Goal: Book appointment/travel/reservation

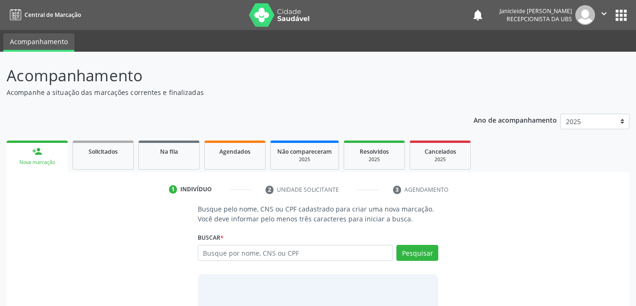
click at [256, 255] on input "text" at bounding box center [296, 253] width 196 height 16
click at [249, 255] on input "text" at bounding box center [296, 253] width 196 height 16
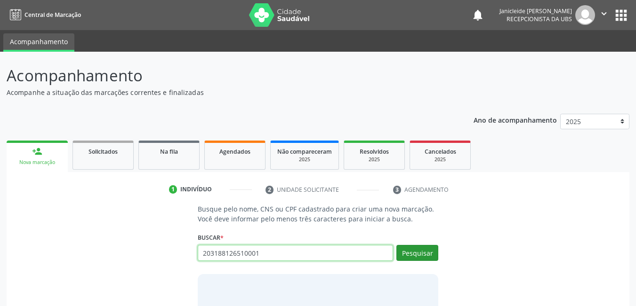
type input "203188126510001"
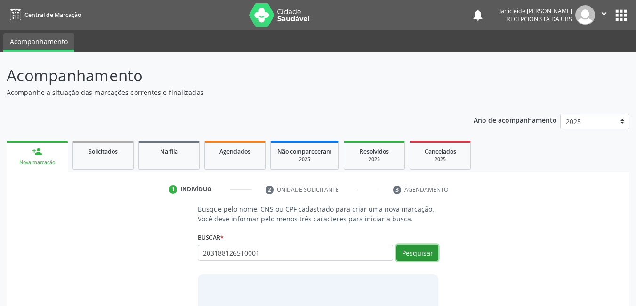
click at [424, 254] on button "Pesquisar" at bounding box center [417, 253] width 42 height 16
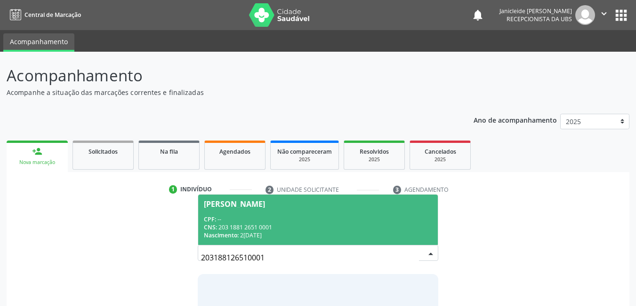
click at [237, 224] on div "CNS: 203 1881 2651 0001" at bounding box center [318, 228] width 229 height 8
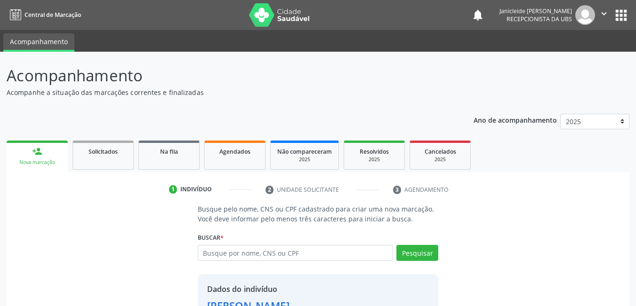
scroll to position [71, 0]
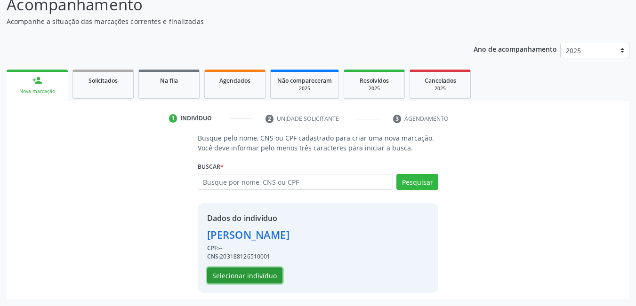
click at [240, 277] on button "Selecionar indivíduo" at bounding box center [244, 276] width 75 height 16
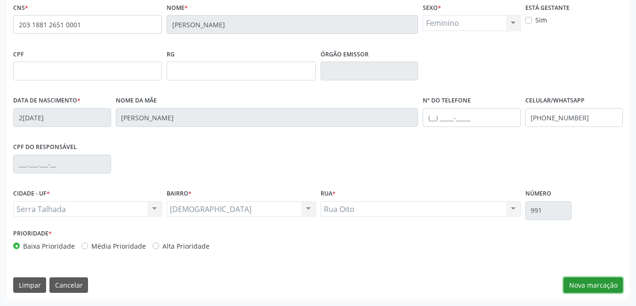
click at [604, 286] on button "Nova marcação" at bounding box center [592, 286] width 59 height 16
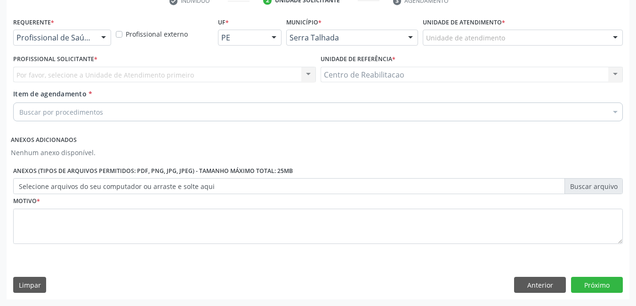
scroll to position [189, 0]
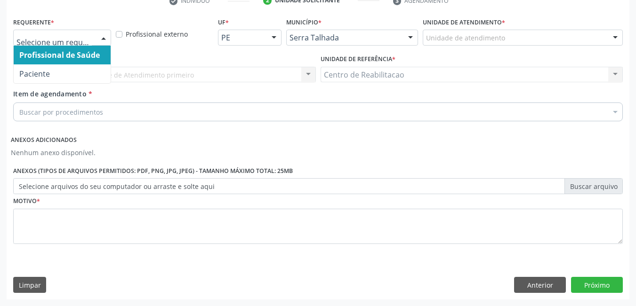
click at [105, 40] on div at bounding box center [103, 38] width 14 height 16
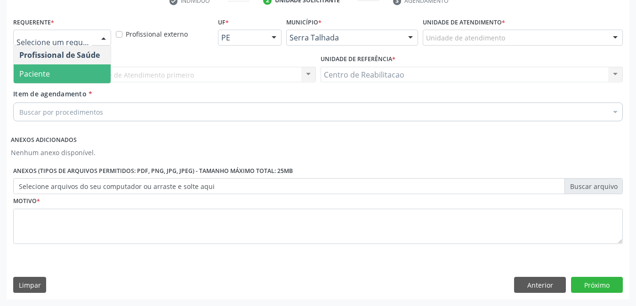
click at [72, 71] on span "Paciente" at bounding box center [62, 73] width 97 height 19
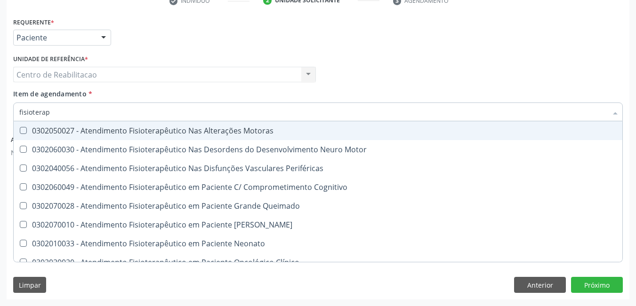
type input "fisiotera"
click at [26, 132] on Motoras at bounding box center [23, 130] width 7 height 7
click at [20, 132] on Motoras "checkbox" at bounding box center [17, 131] width 6 height 6
checkbox Motoras "true"
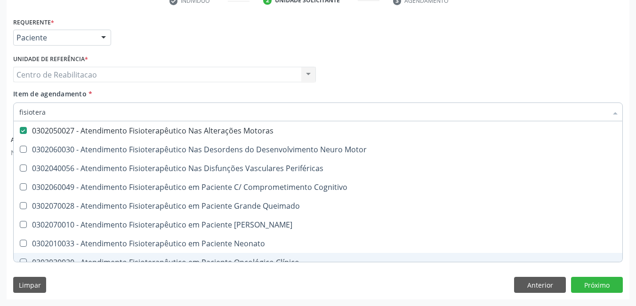
click at [480, 285] on div "Limpar Anterior Próximo" at bounding box center [317, 285] width 609 height 16
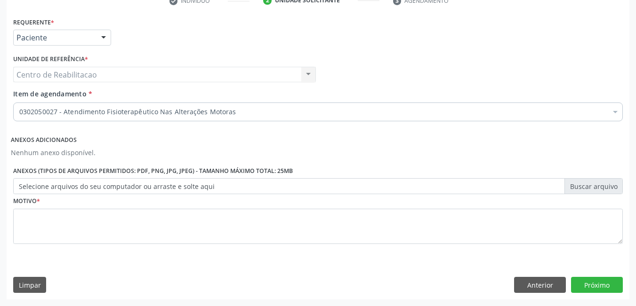
click at [216, 194] on label "Selecione arquivos do seu computador ou arraste e solte aqui" at bounding box center [317, 186] width 609 height 16
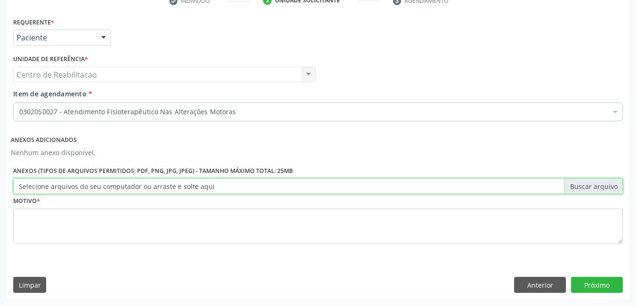
click at [216, 194] on input "Selecione arquivos do seu computador ou arraste e solte aqui" at bounding box center [317, 186] width 609 height 16
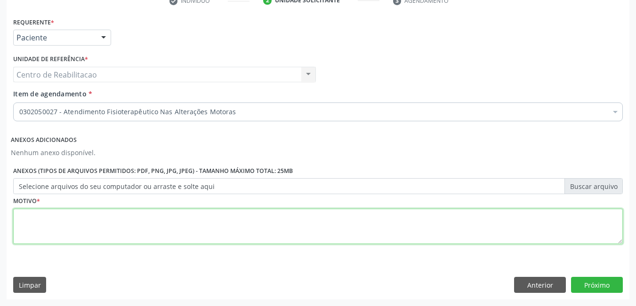
click at [162, 222] on textarea at bounding box center [317, 227] width 609 height 36
type textarea "*"
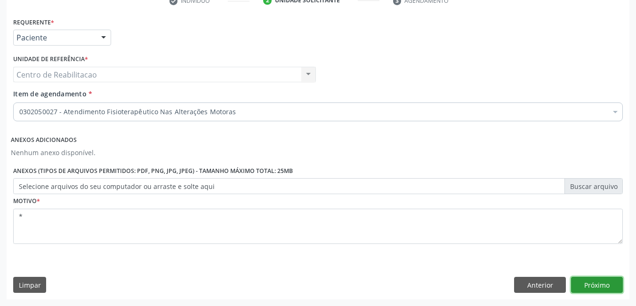
click at [597, 285] on button "Próximo" at bounding box center [597, 285] width 52 height 16
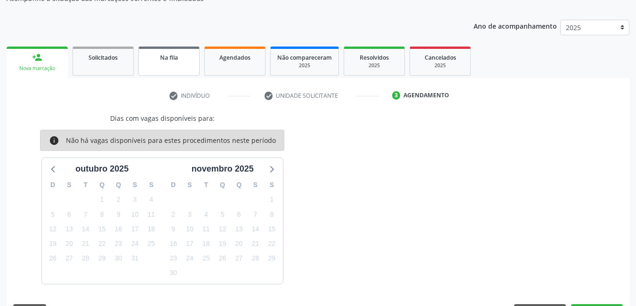
scroll to position [0, 0]
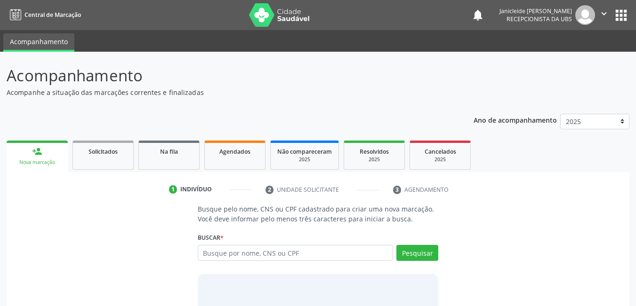
click at [315, 247] on input "text" at bounding box center [296, 253] width 196 height 16
type input "203188126510001"
click at [426, 250] on button "Pesquisar" at bounding box center [417, 253] width 42 height 16
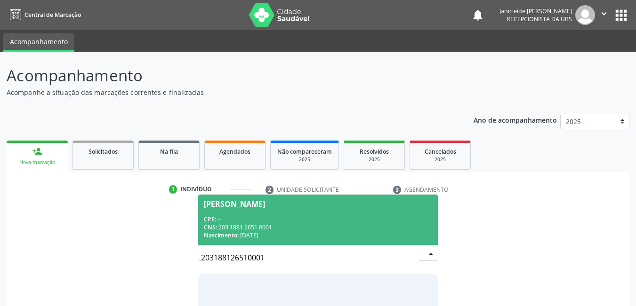
click at [265, 203] on div "[PERSON_NAME]" at bounding box center [234, 204] width 61 height 8
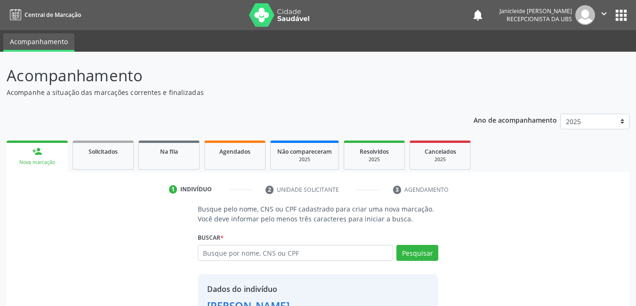
scroll to position [47, 0]
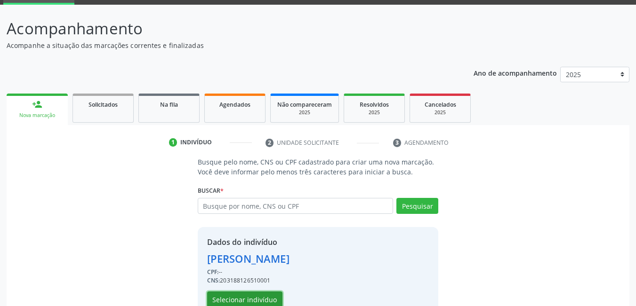
click at [264, 295] on button "Selecionar indivíduo" at bounding box center [244, 300] width 75 height 16
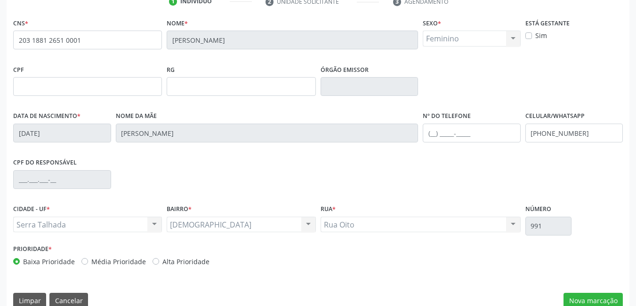
scroll to position [204, 0]
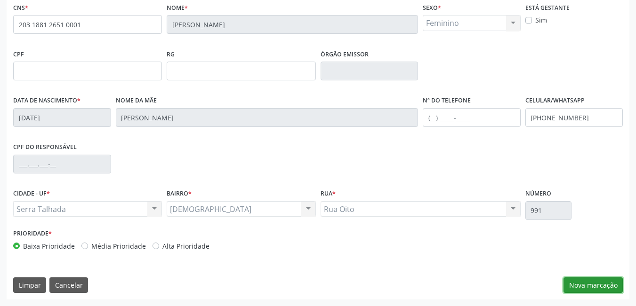
click at [590, 282] on button "Nova marcação" at bounding box center [592, 286] width 59 height 16
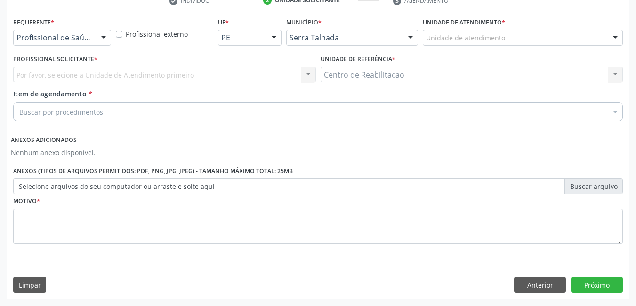
click at [95, 35] on div "Profissional de Saúde Profissional de Saúde Paciente Nenhum resultado encontrad…" at bounding box center [62, 38] width 98 height 16
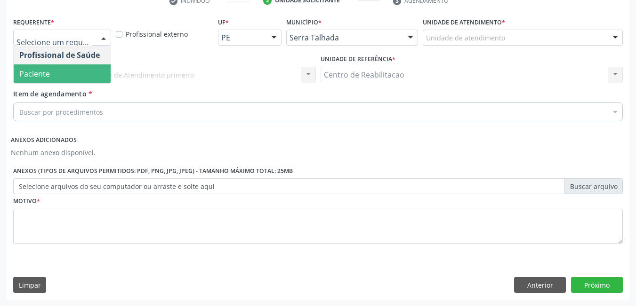
click at [96, 65] on span "Paciente" at bounding box center [62, 73] width 97 height 19
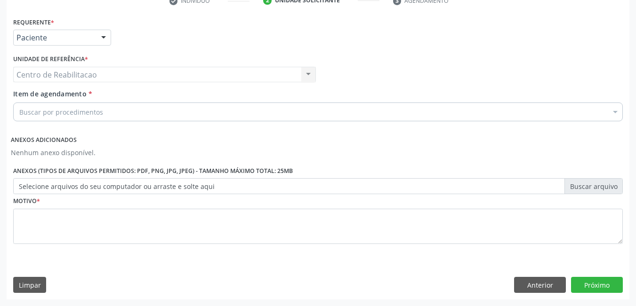
click at [134, 114] on div "Buscar por procedimentos" at bounding box center [317, 112] width 609 height 19
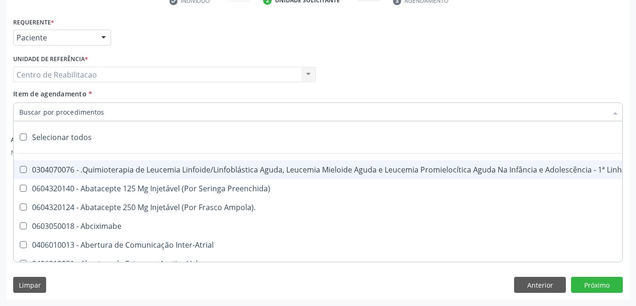
click at [87, 104] on input "Item de agendamento *" at bounding box center [313, 112] width 588 height 19
click at [86, 108] on input "Item de agendamento *" at bounding box center [313, 112] width 588 height 19
click at [97, 113] on input "Item de agendamento *" at bounding box center [313, 112] width 588 height 19
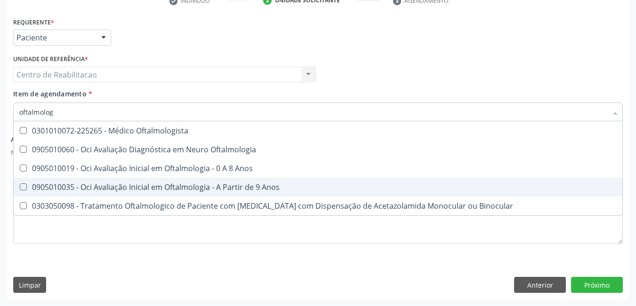
type input "oftalmologi"
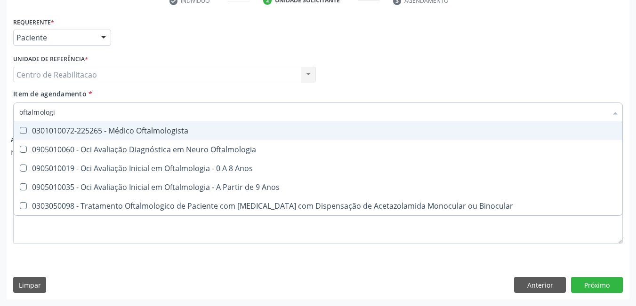
click at [20, 132] on Oftalmologista at bounding box center [23, 130] width 7 height 7
click at [20, 132] on Oftalmologista "checkbox" at bounding box center [17, 131] width 6 height 6
checkbox Oftalmologista "true"
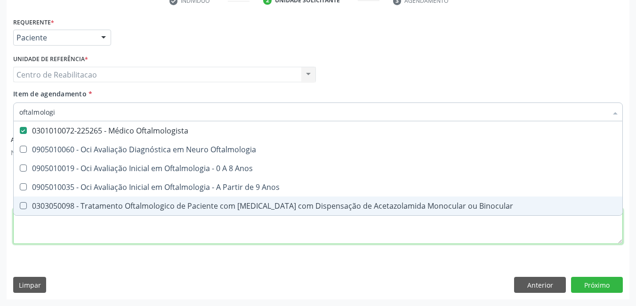
click at [72, 243] on div "Requerente * Paciente Profissional de Saúde Paciente Nenhum resultado encontrad…" at bounding box center [317, 136] width 609 height 242
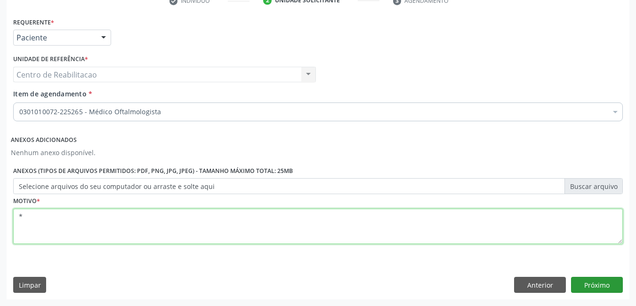
type textarea "*"
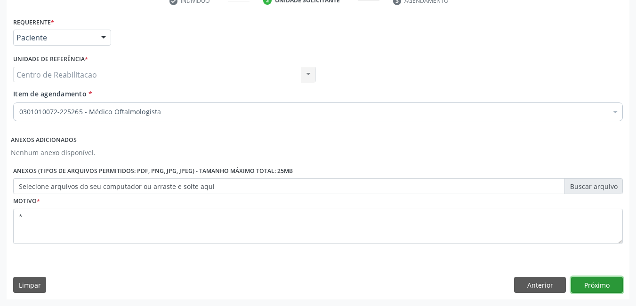
click at [609, 280] on button "Próximo" at bounding box center [597, 285] width 52 height 16
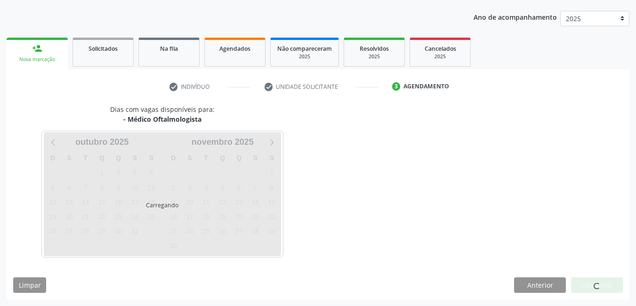
scroll to position [103, 0]
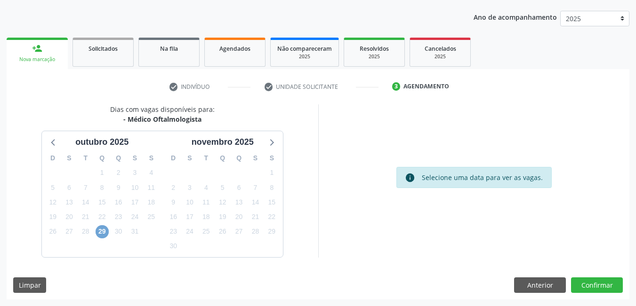
click at [107, 233] on span "29" at bounding box center [102, 231] width 13 height 13
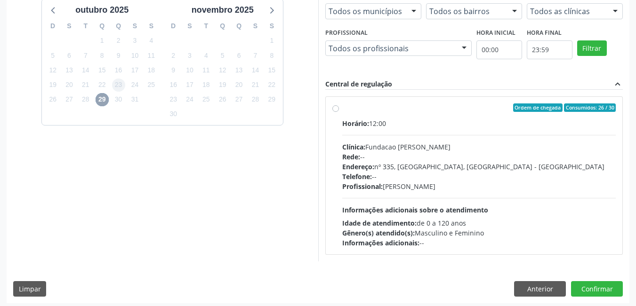
scroll to position [239, 0]
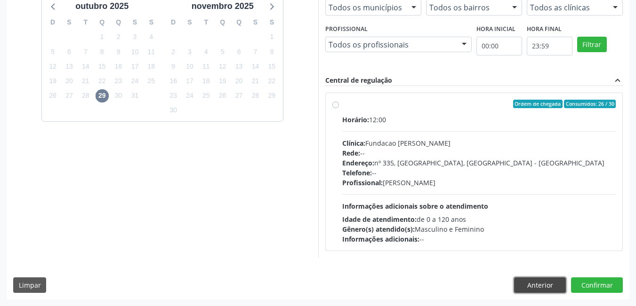
click at [527, 285] on button "Anterior" at bounding box center [540, 286] width 52 height 16
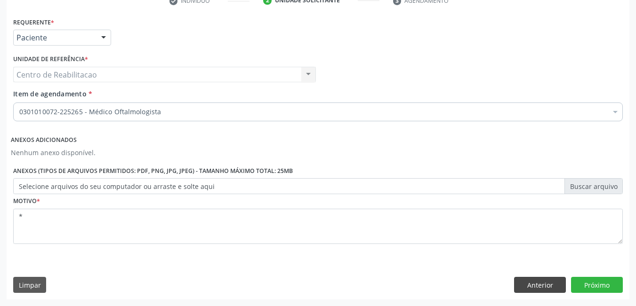
scroll to position [189, 0]
